Goal: Transaction & Acquisition: Purchase product/service

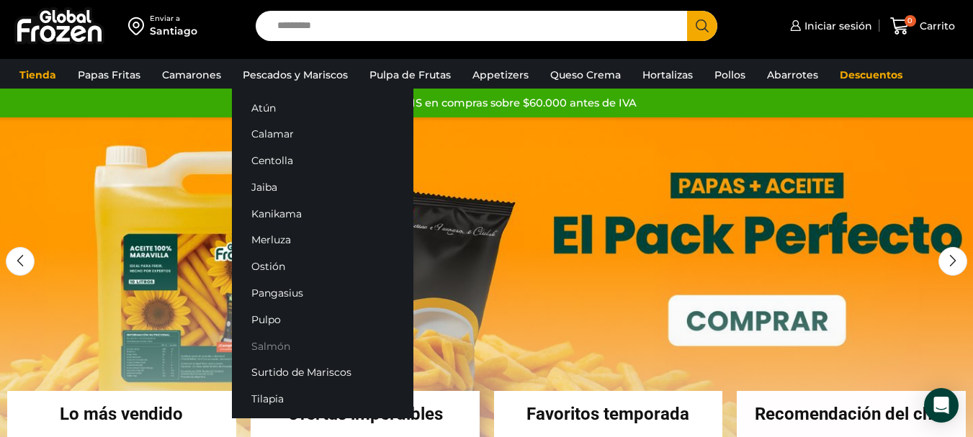
click at [280, 341] on link "Salmón" at bounding box center [322, 346] width 181 height 27
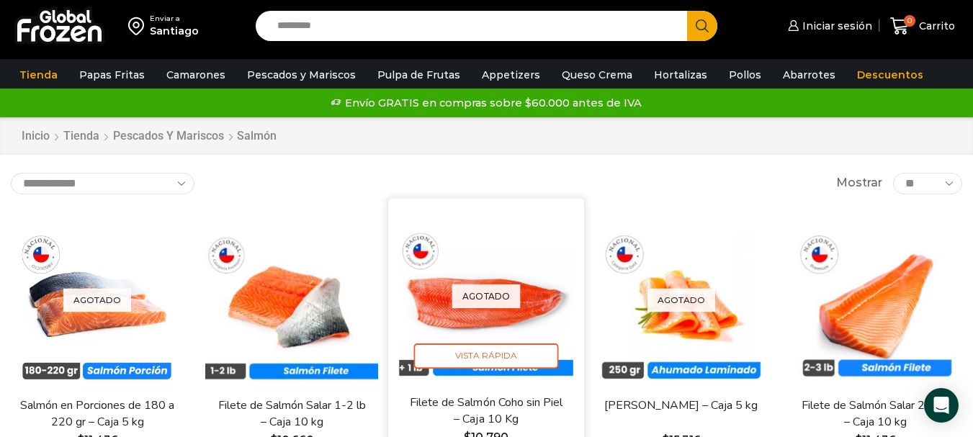
click at [498, 262] on div "Agotado [GEOGRAPHIC_DATA]" at bounding box center [487, 296] width 174 height 174
click at [505, 400] on link "Filete de Salmón Coho sin Piel – Caja 10 Kg" at bounding box center [486, 411] width 157 height 34
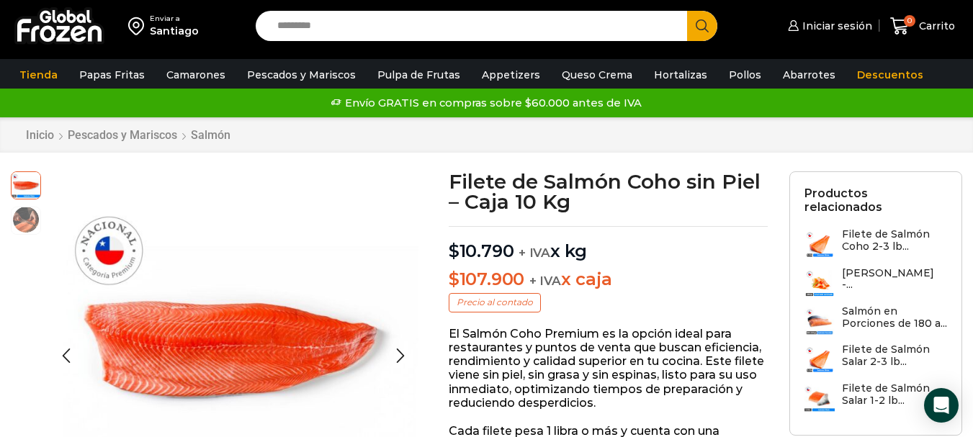
click at [12, 225] on img at bounding box center [26, 219] width 29 height 29
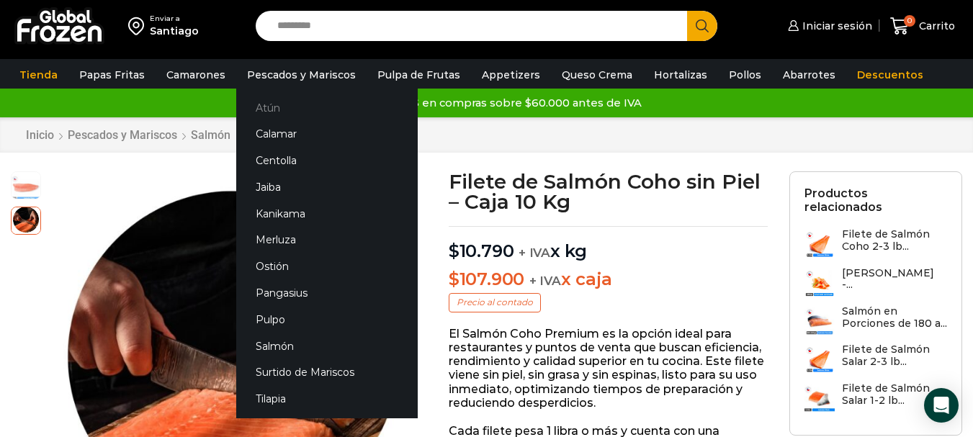
click at [256, 105] on link "Atún" at bounding box center [326, 107] width 181 height 27
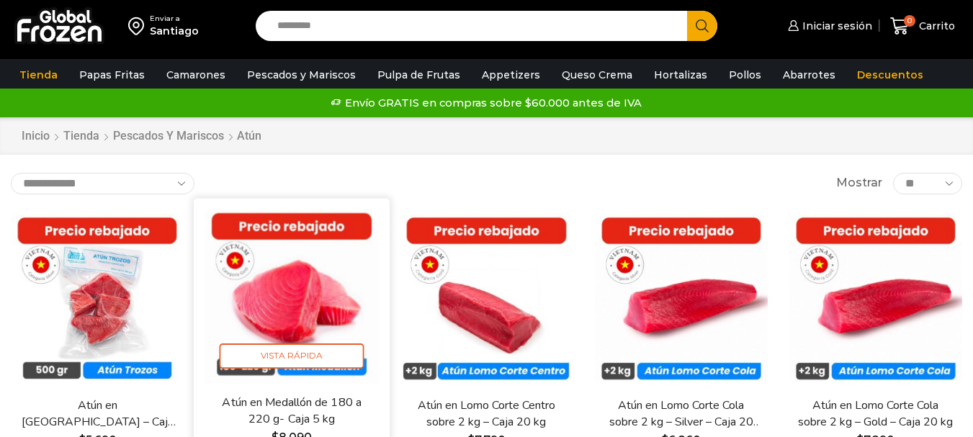
click at [305, 282] on img at bounding box center [292, 296] width 174 height 174
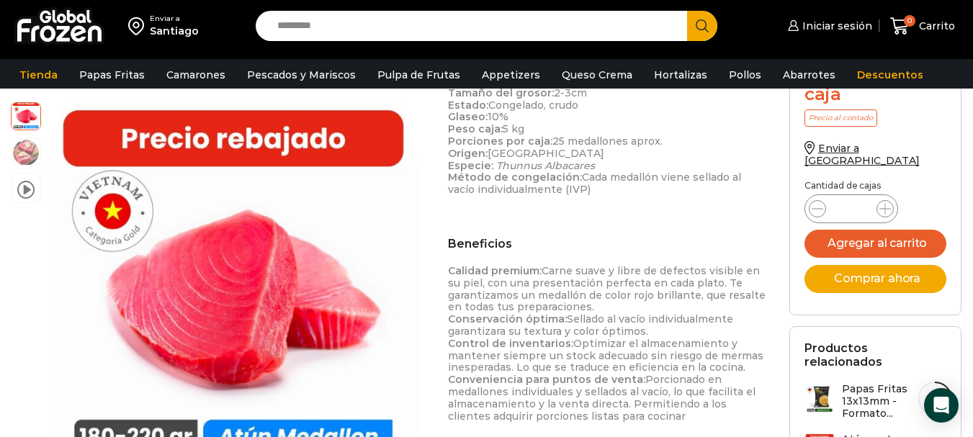
scroll to position [720, 0]
